Goal: Information Seeking & Learning: Learn about a topic

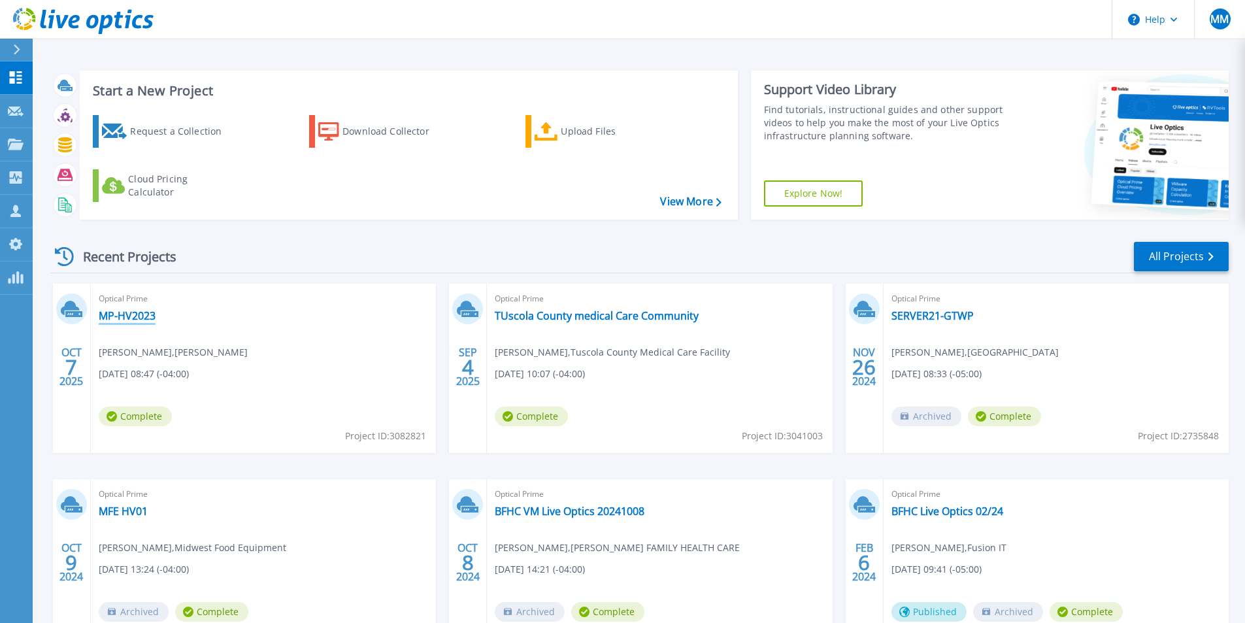
click at [125, 317] on link "MP-HV2023" at bounding box center [127, 315] width 57 height 13
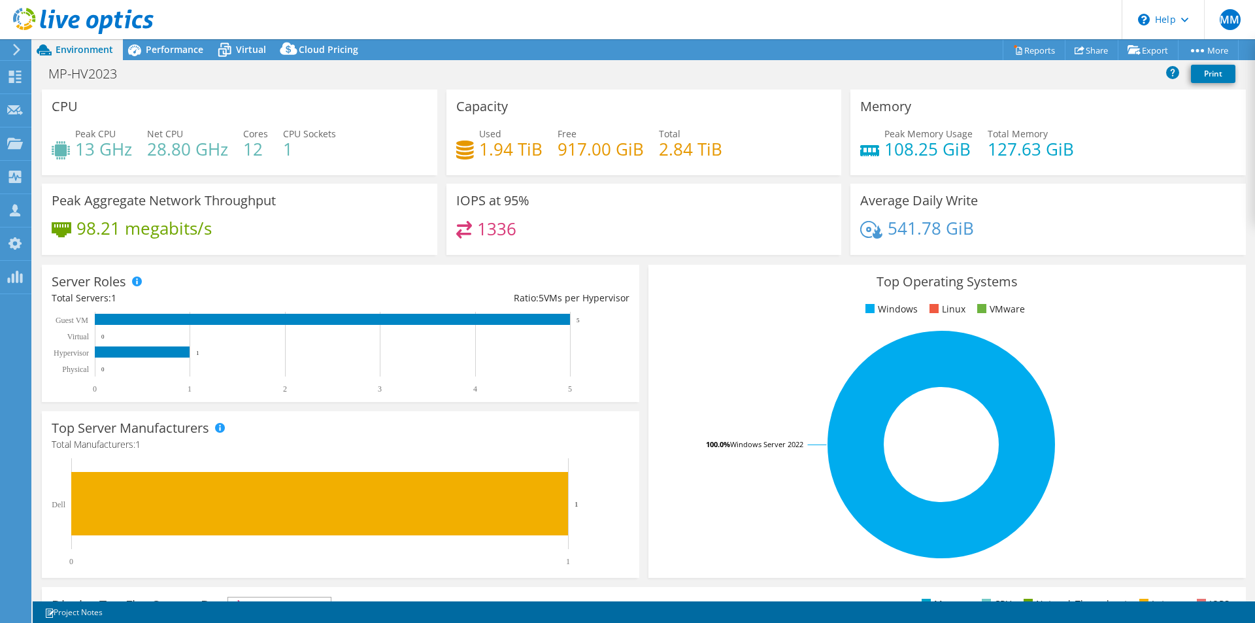
select select "USD"
click at [174, 48] on span "Performance" at bounding box center [175, 49] width 58 height 12
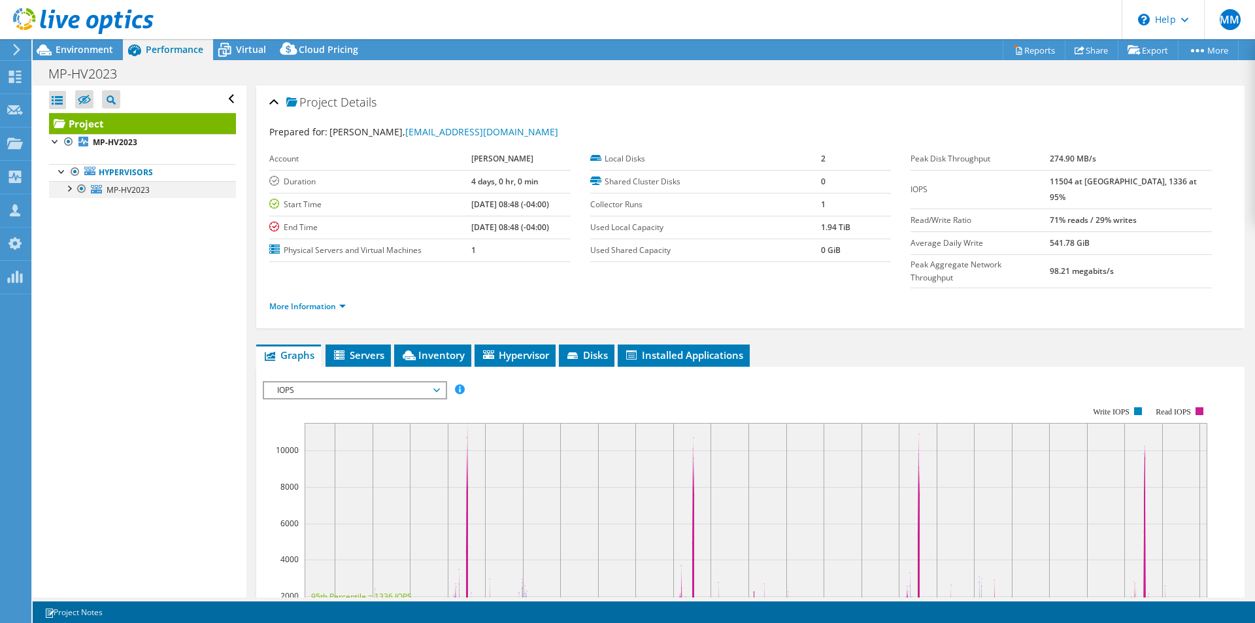
click at [69, 188] on div at bounding box center [68, 187] width 13 height 13
click at [116, 208] on link "1 D:" at bounding box center [142, 206] width 187 height 17
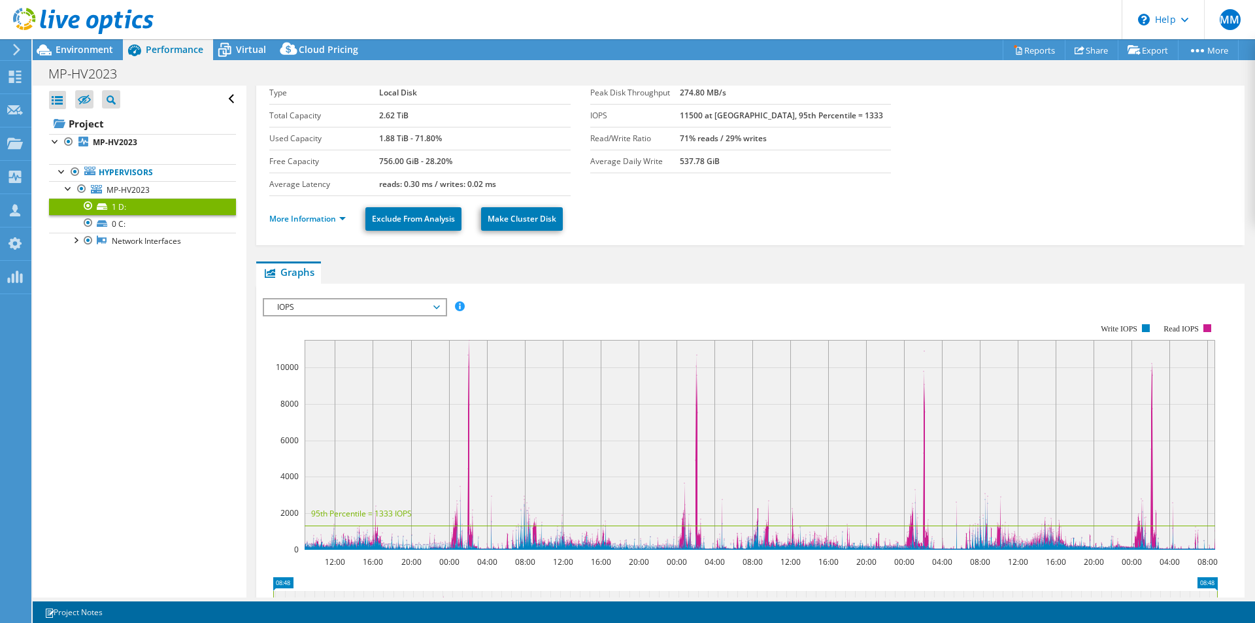
scroll to position [65, 0]
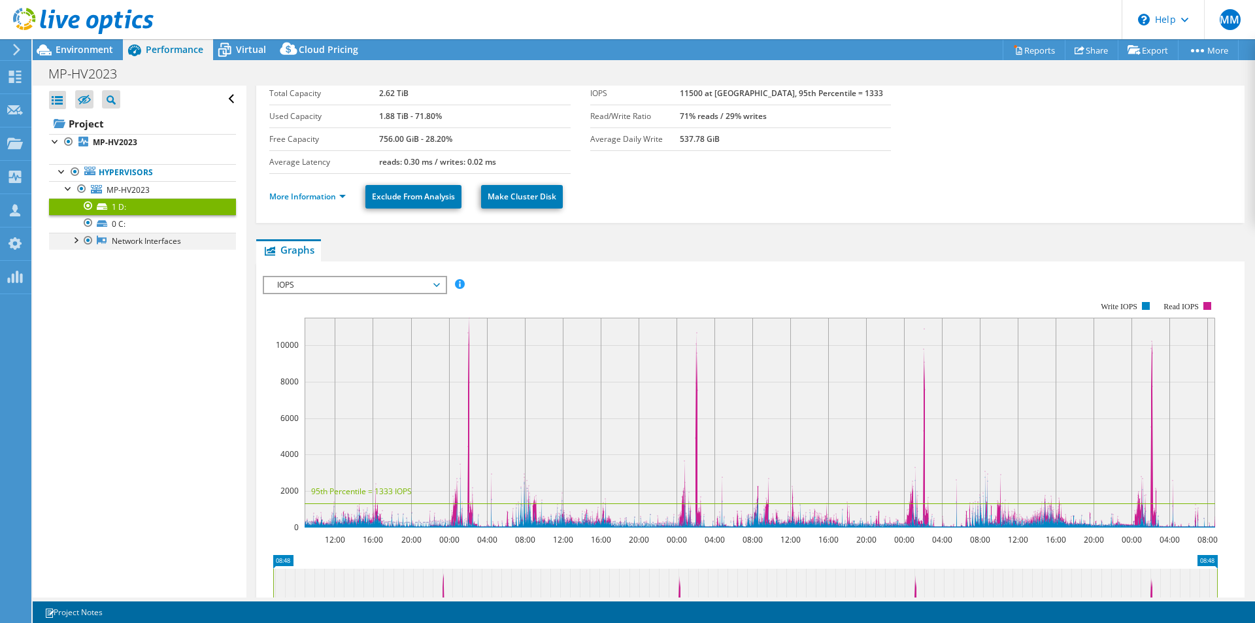
click at [76, 240] on div at bounding box center [75, 239] width 13 height 13
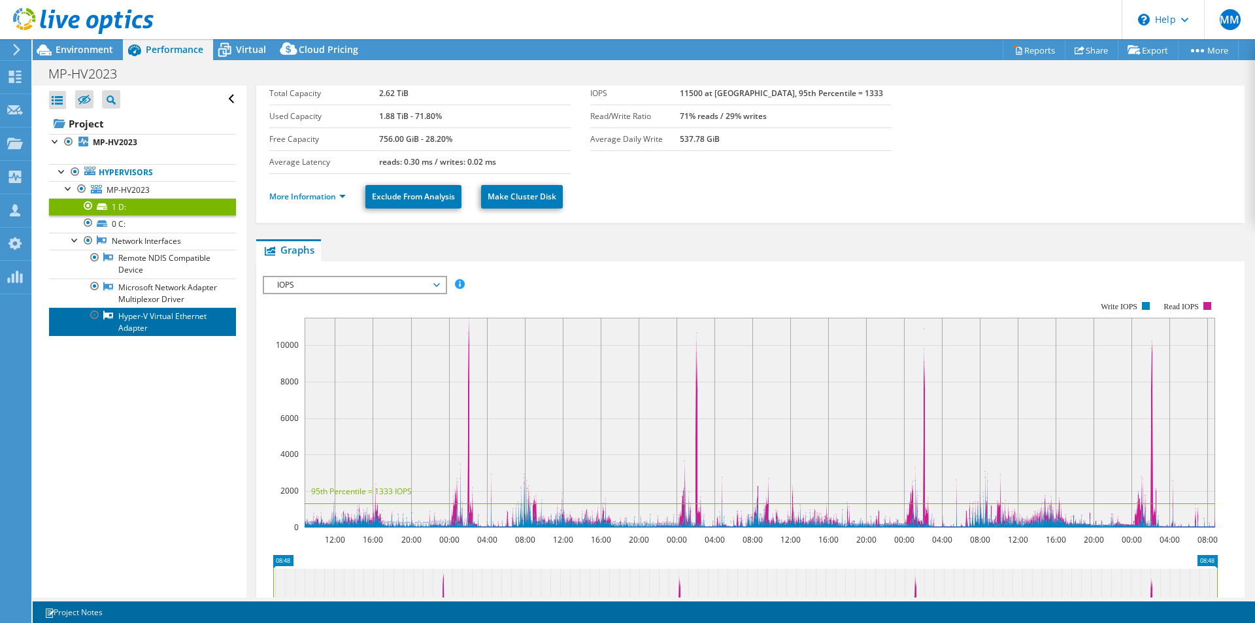
click at [130, 327] on link "Hyper-V Virtual Ethernet Adapter" at bounding box center [142, 321] width 187 height 29
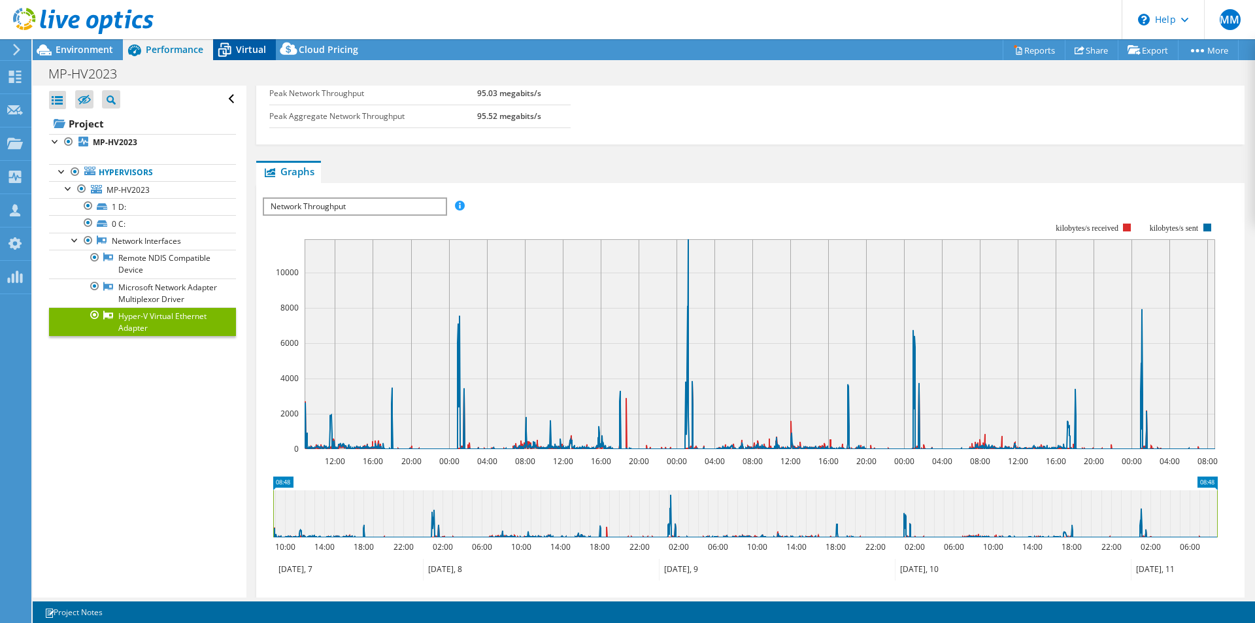
click at [237, 55] on span "Virtual" at bounding box center [251, 49] width 30 height 12
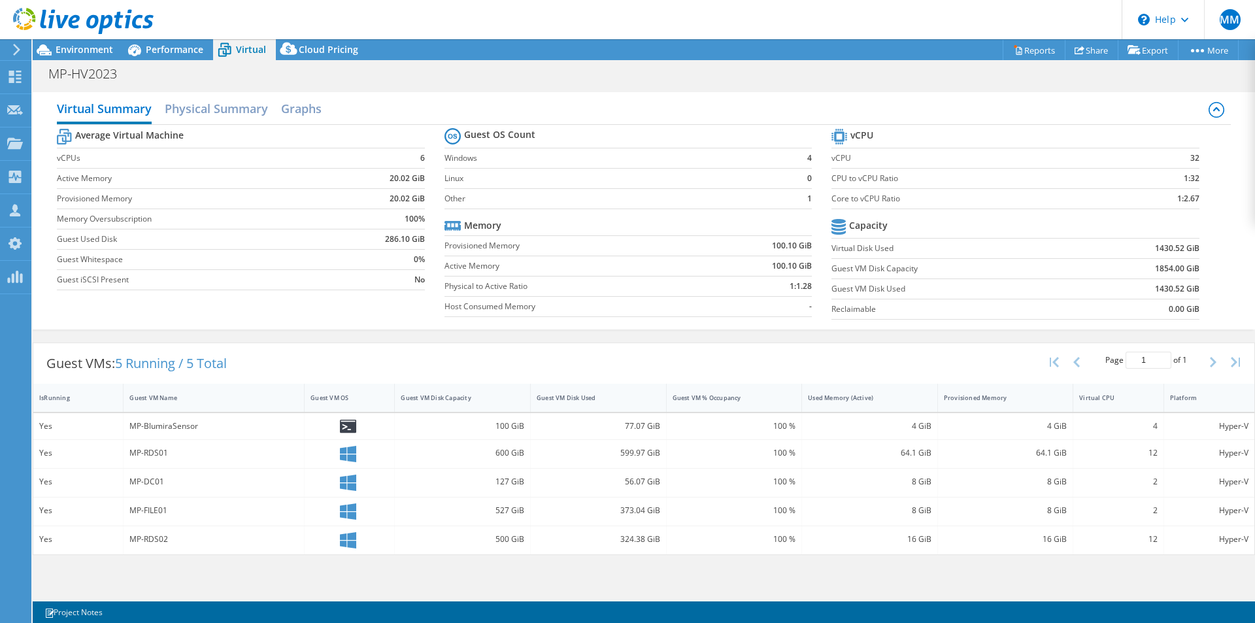
scroll to position [131, 0]
click at [222, 112] on h2 "Physical Summary" at bounding box center [216, 109] width 103 height 29
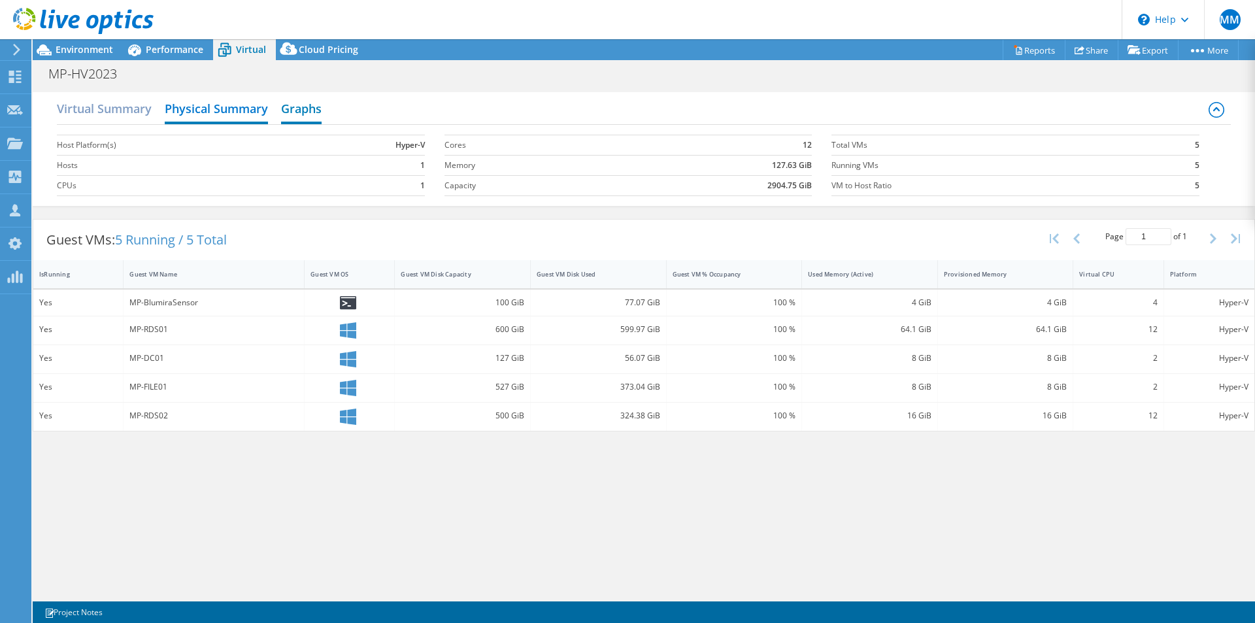
click at [299, 113] on h2 "Graphs" at bounding box center [301, 109] width 41 height 29
